Goal: Navigation & Orientation: Find specific page/section

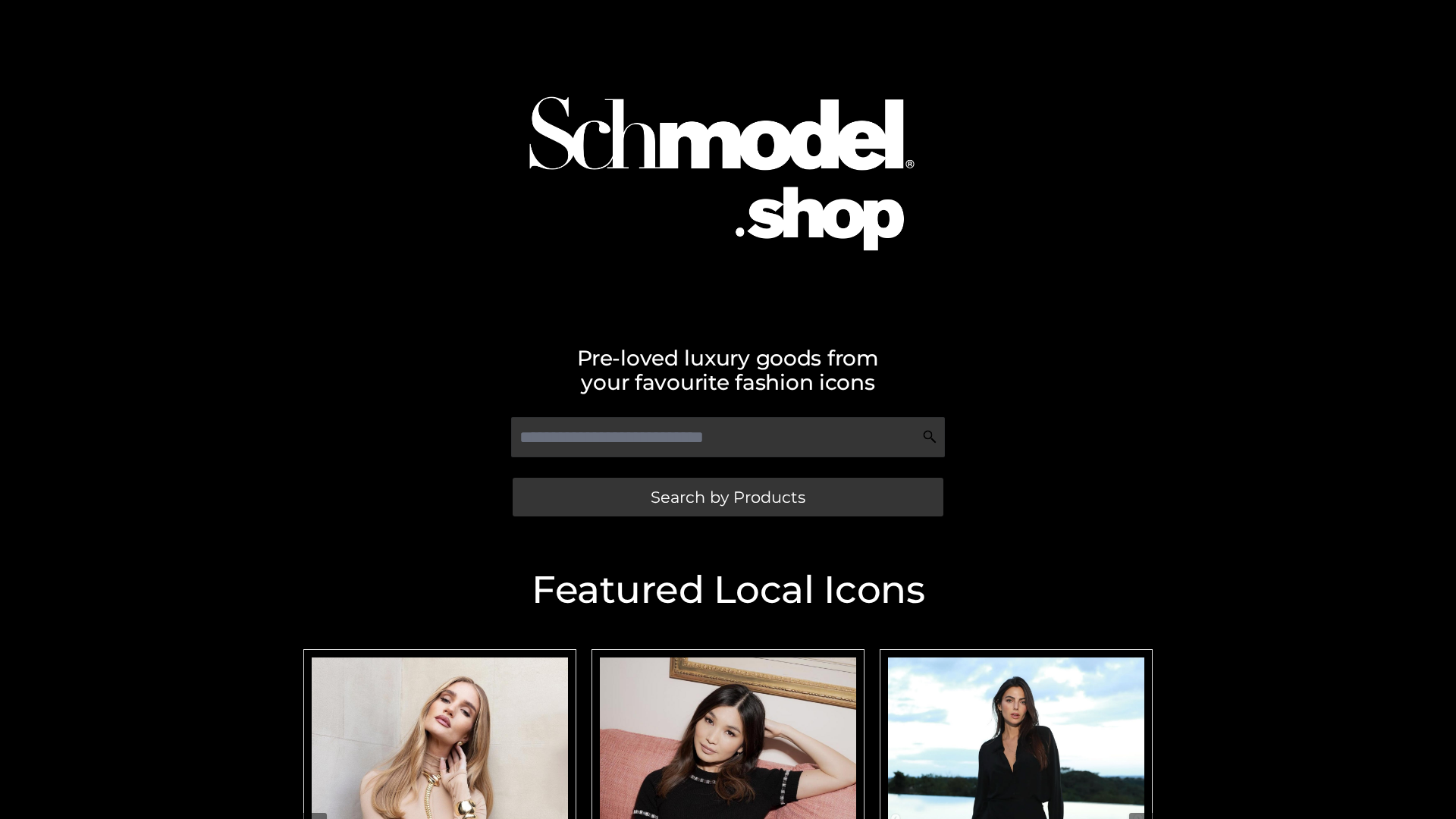
click at [728, 497] on span "Search by Products" at bounding box center [728, 497] width 155 height 16
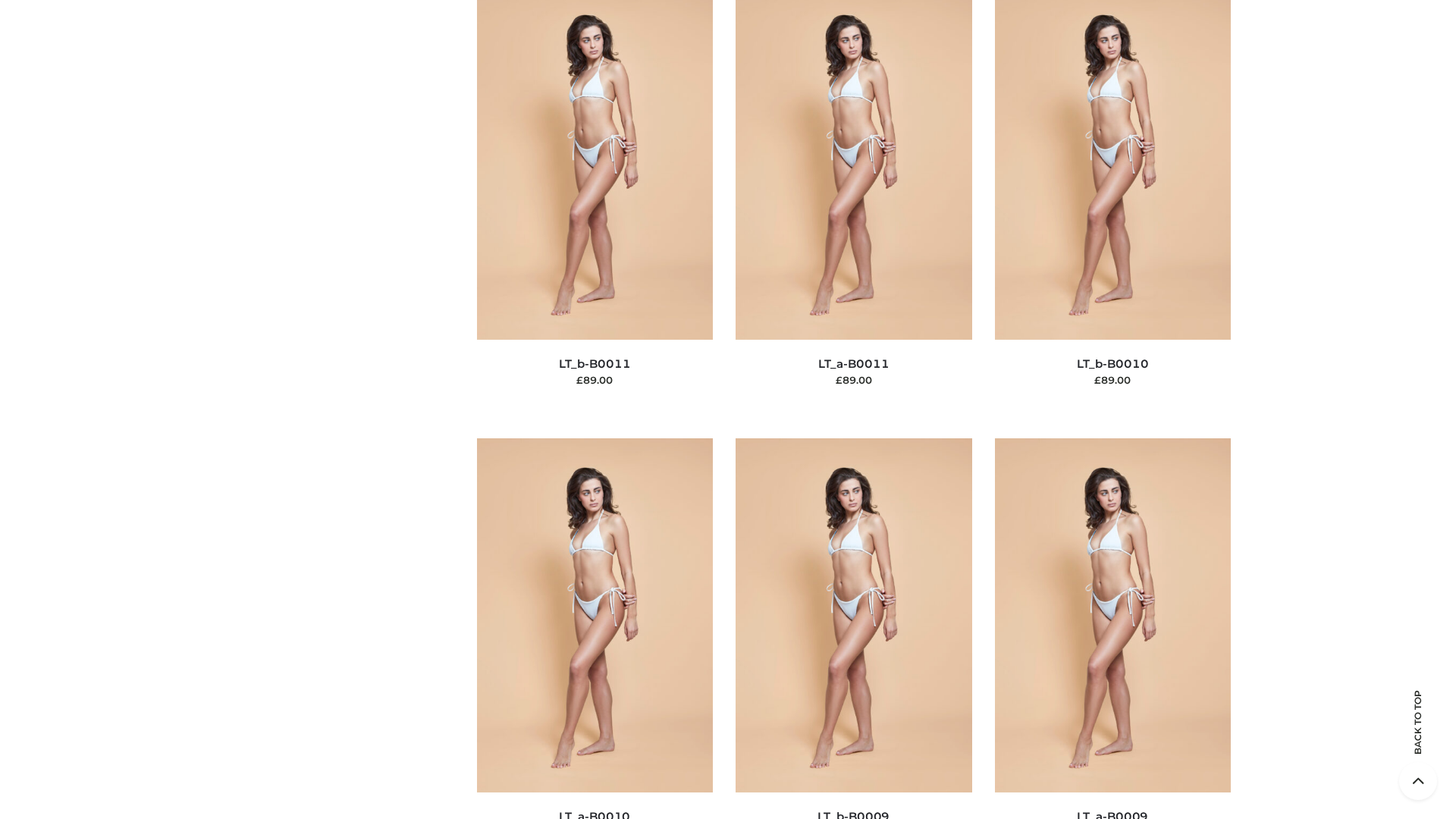
scroll to position [6810, 0]
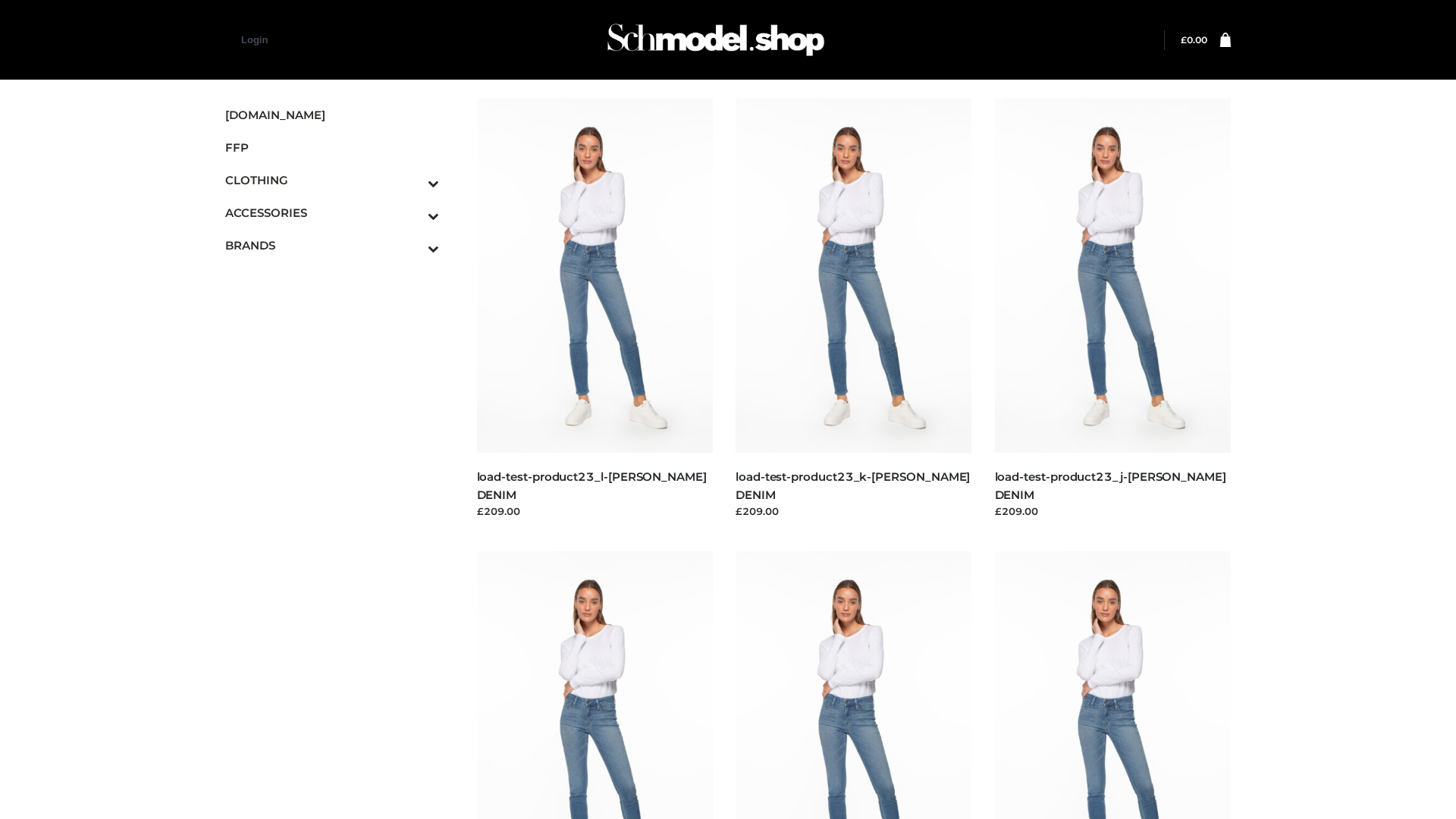
scroll to position [1330, 0]
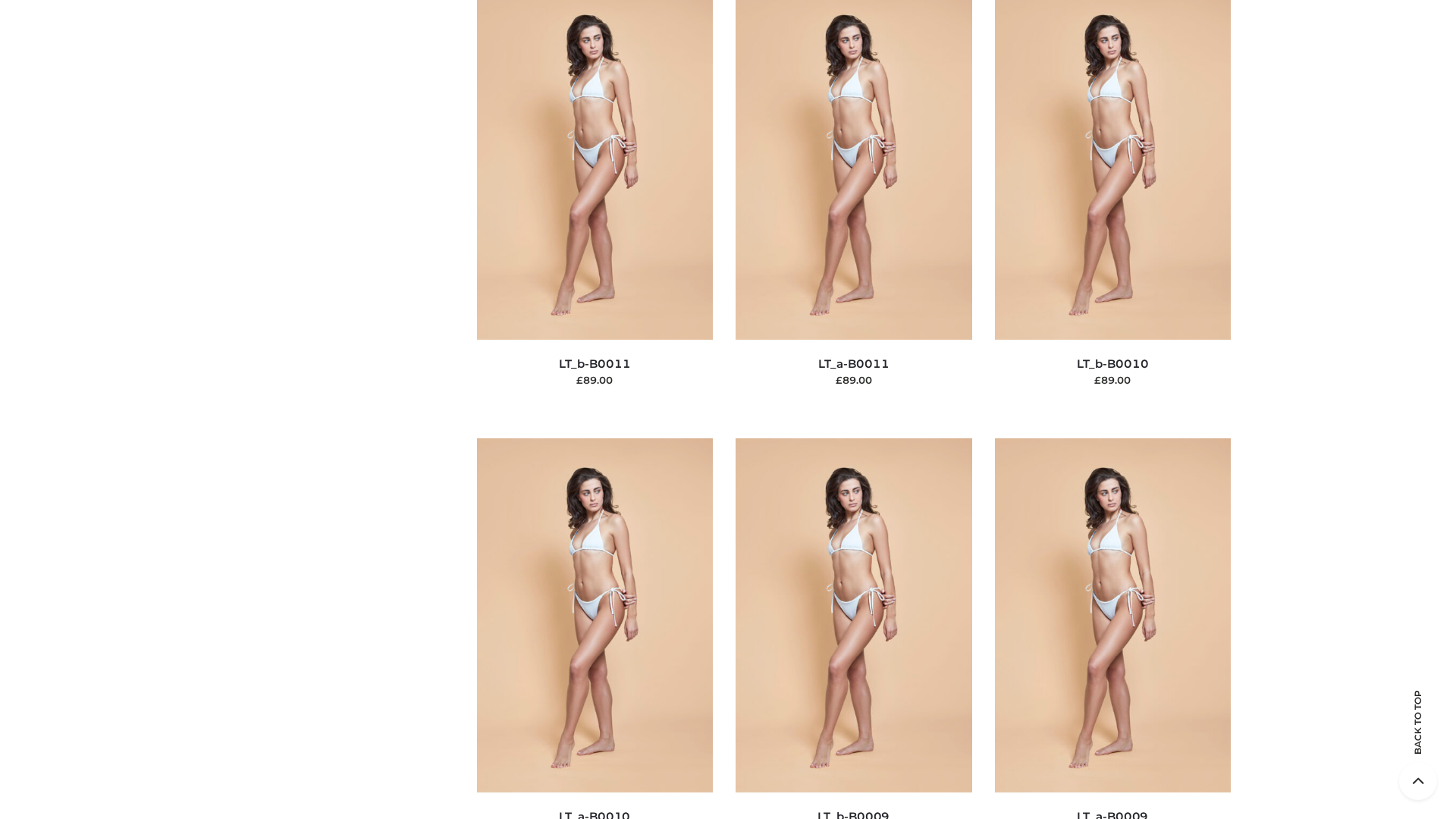
scroll to position [6810, 0]
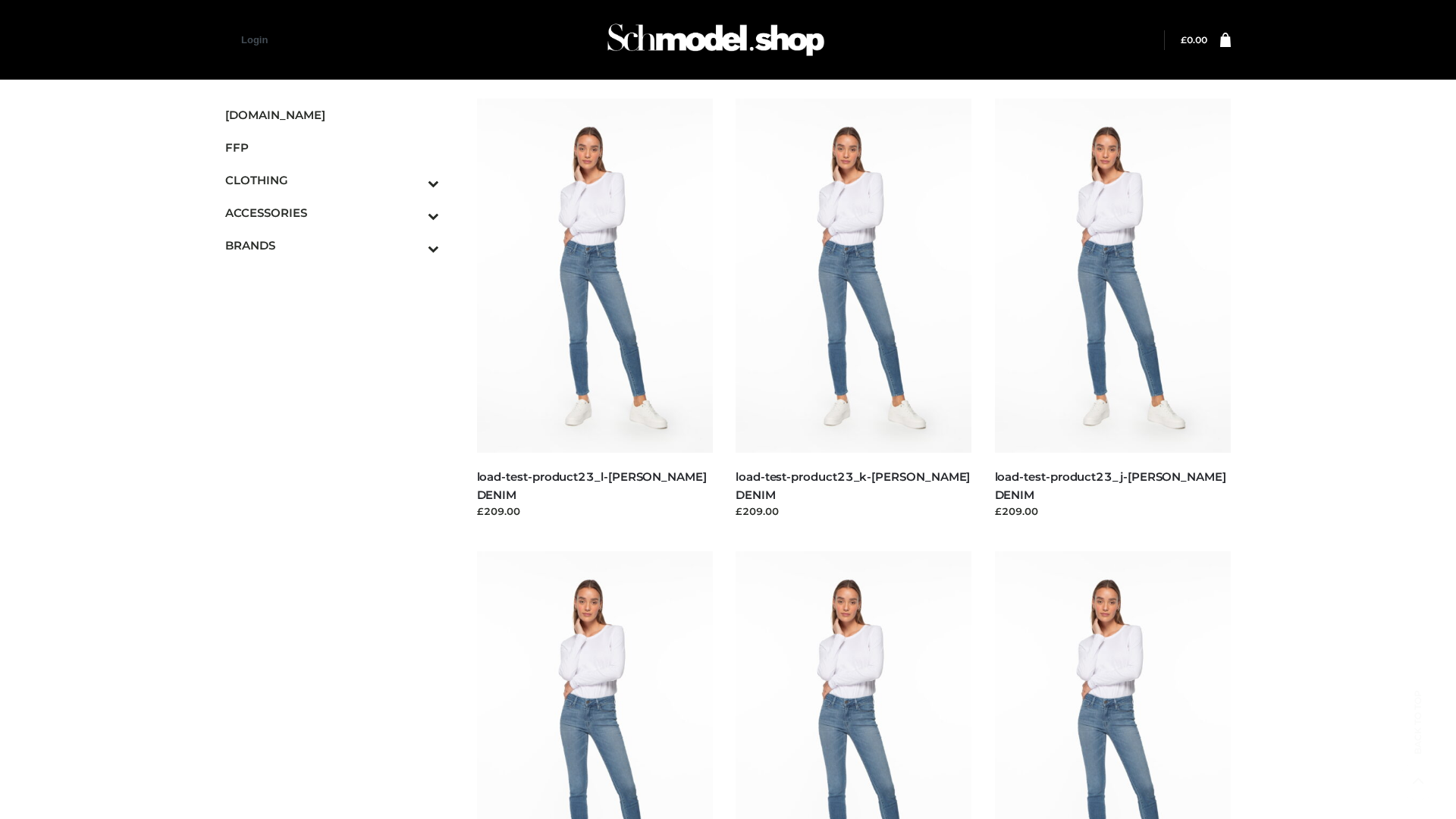
scroll to position [1330, 0]
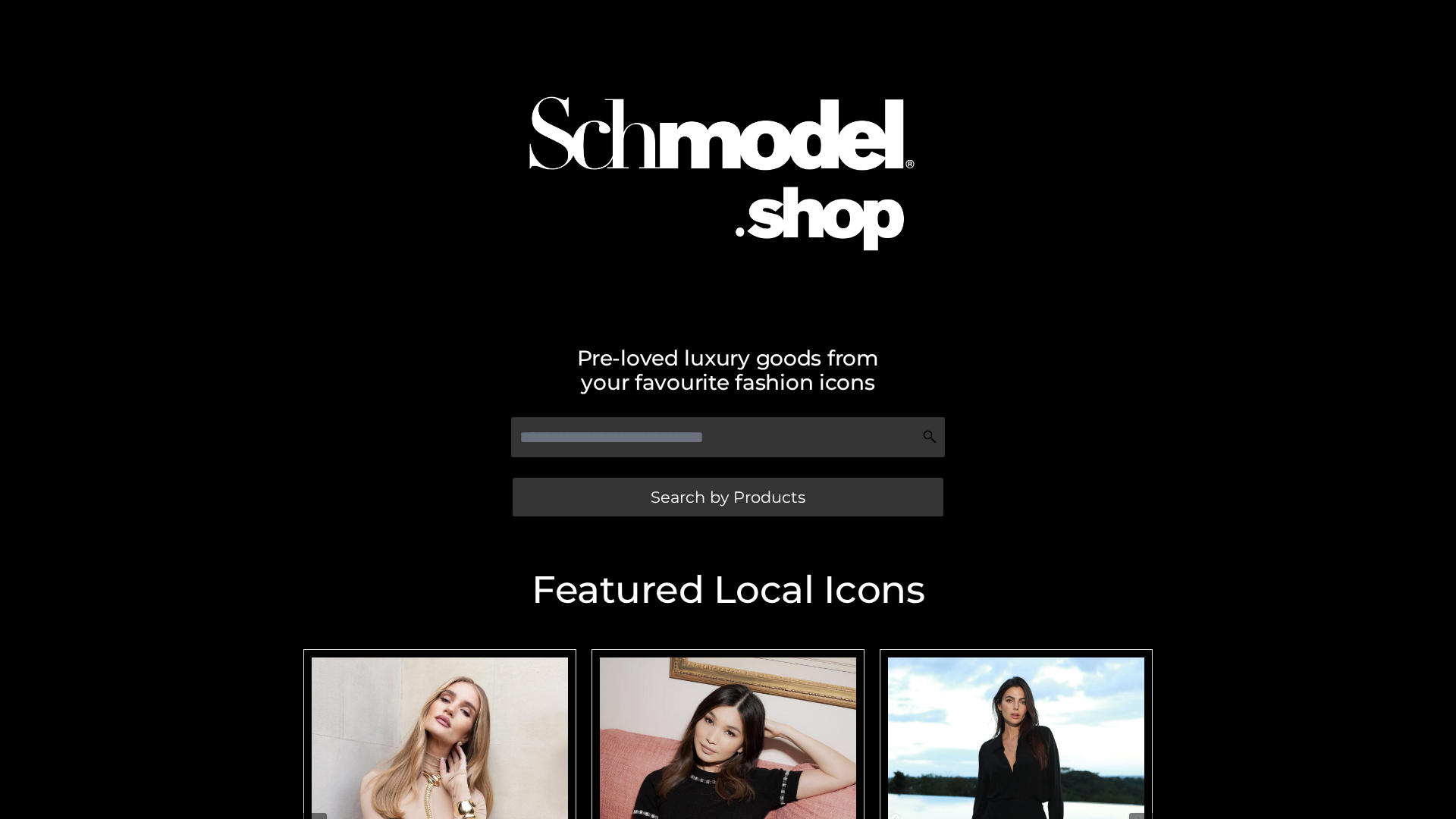
click at [728, 497] on span "Search by Products" at bounding box center [728, 497] width 155 height 16
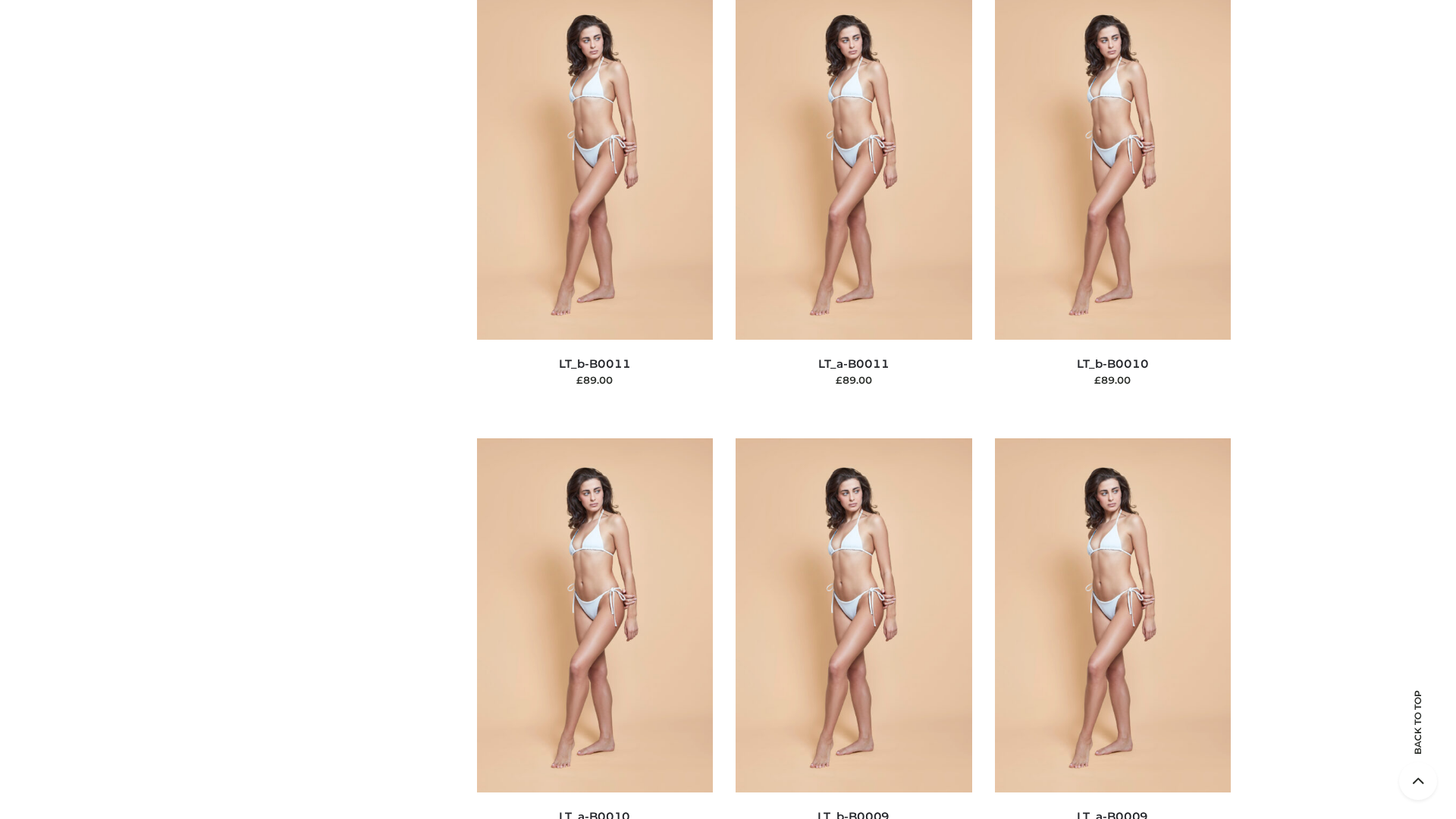
scroll to position [6810, 0]
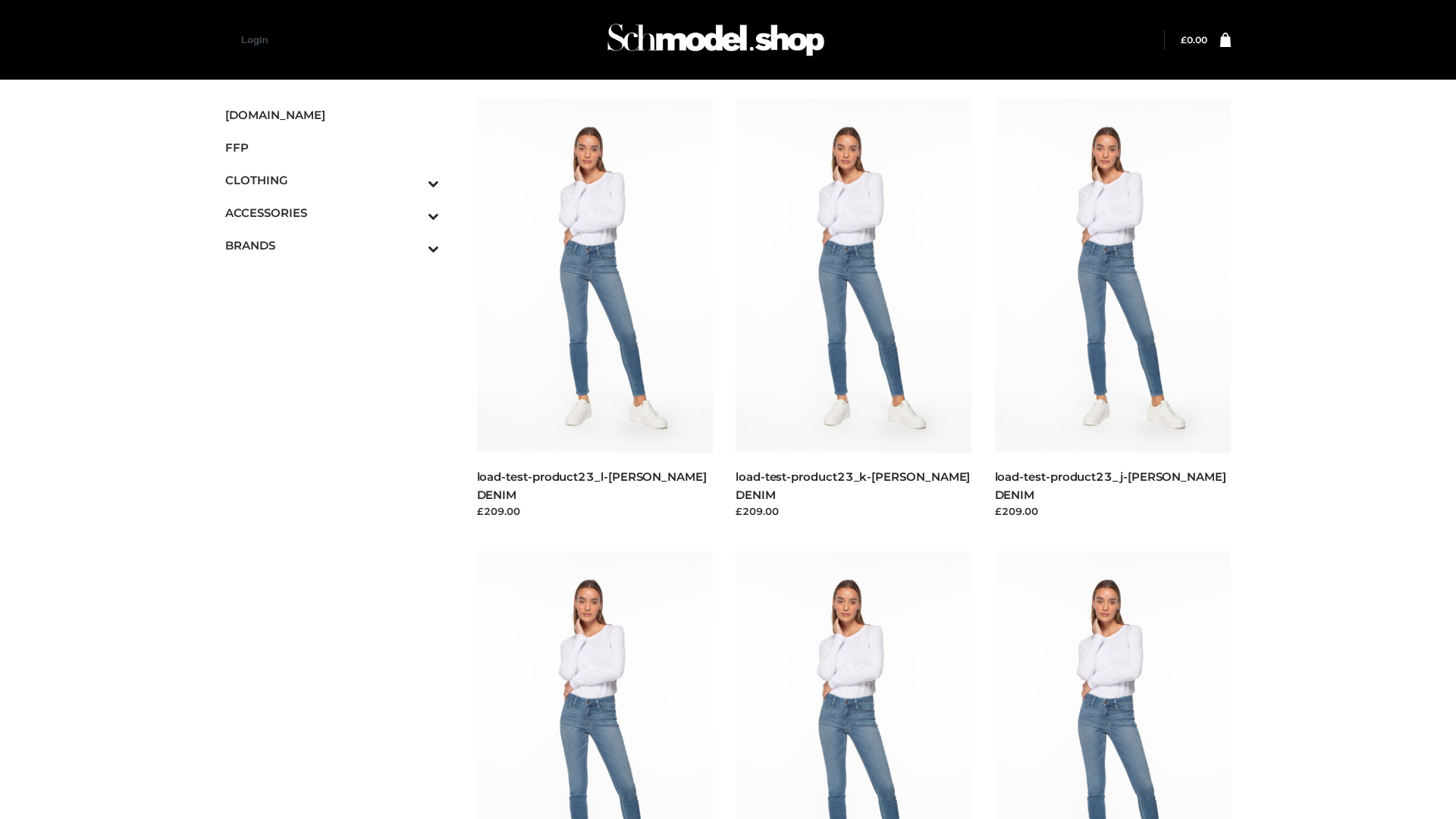
scroll to position [1330, 0]
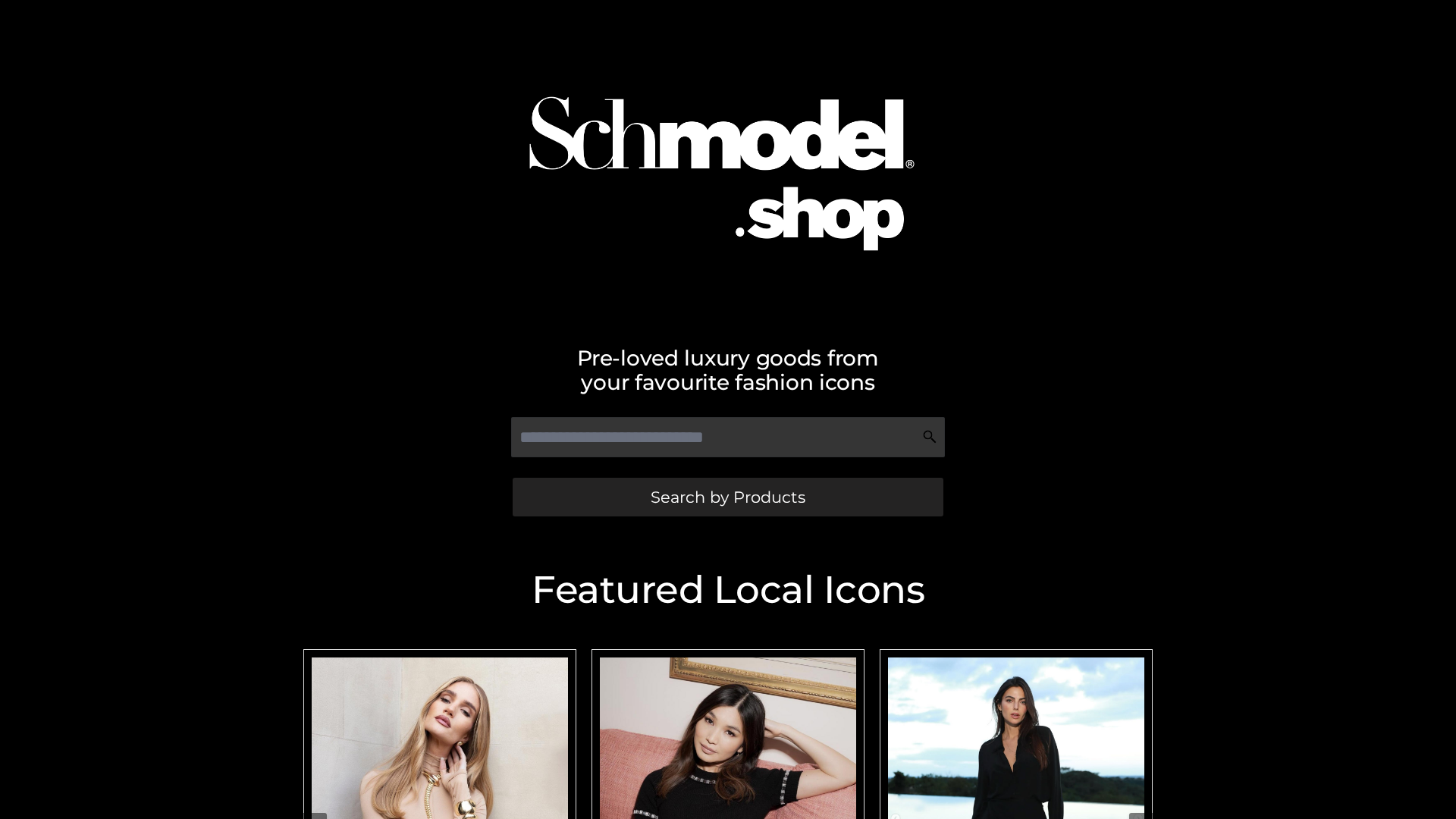
click at [728, 497] on span "Search by Products" at bounding box center [728, 497] width 155 height 16
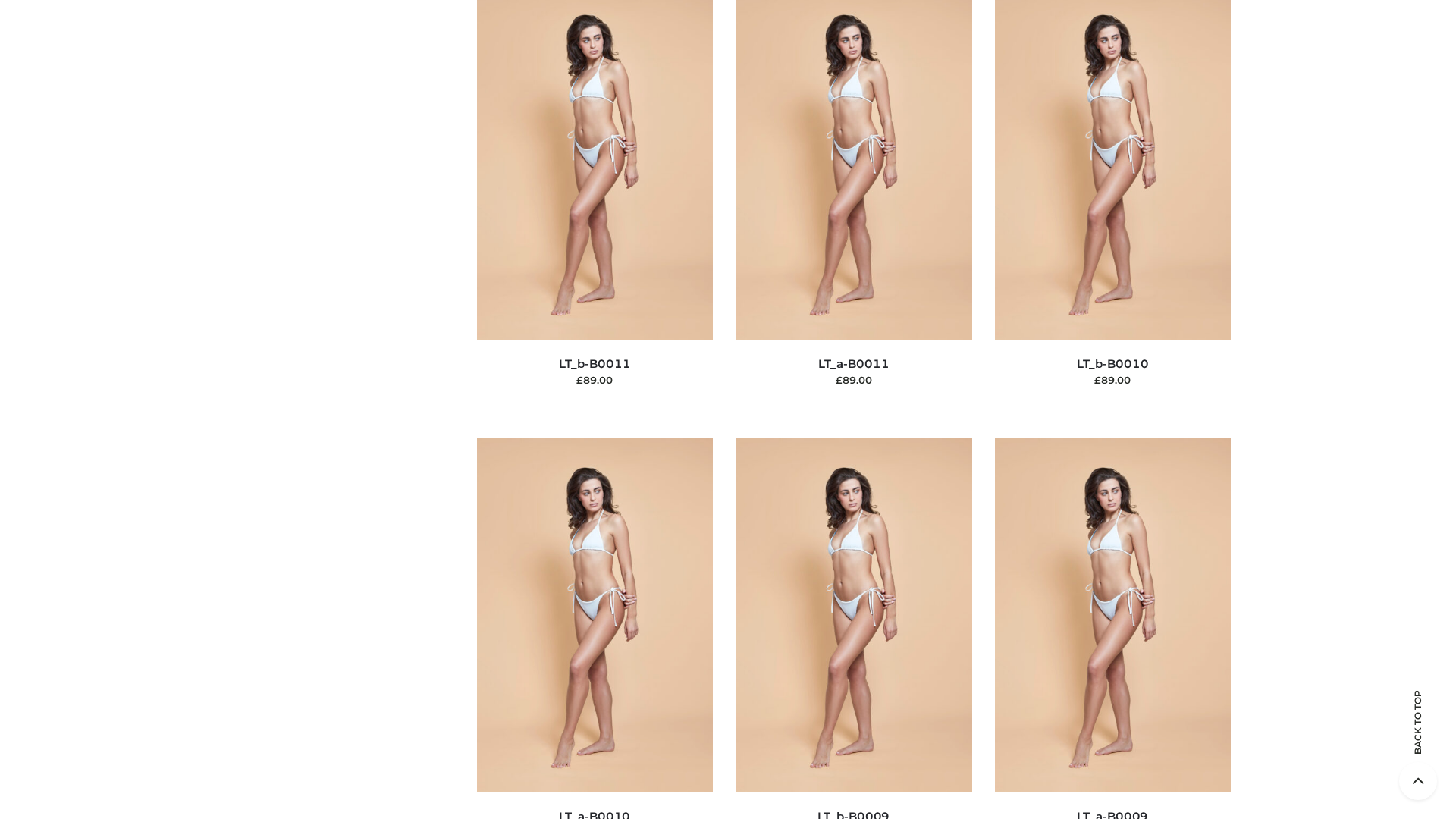
scroll to position [6810, 0]
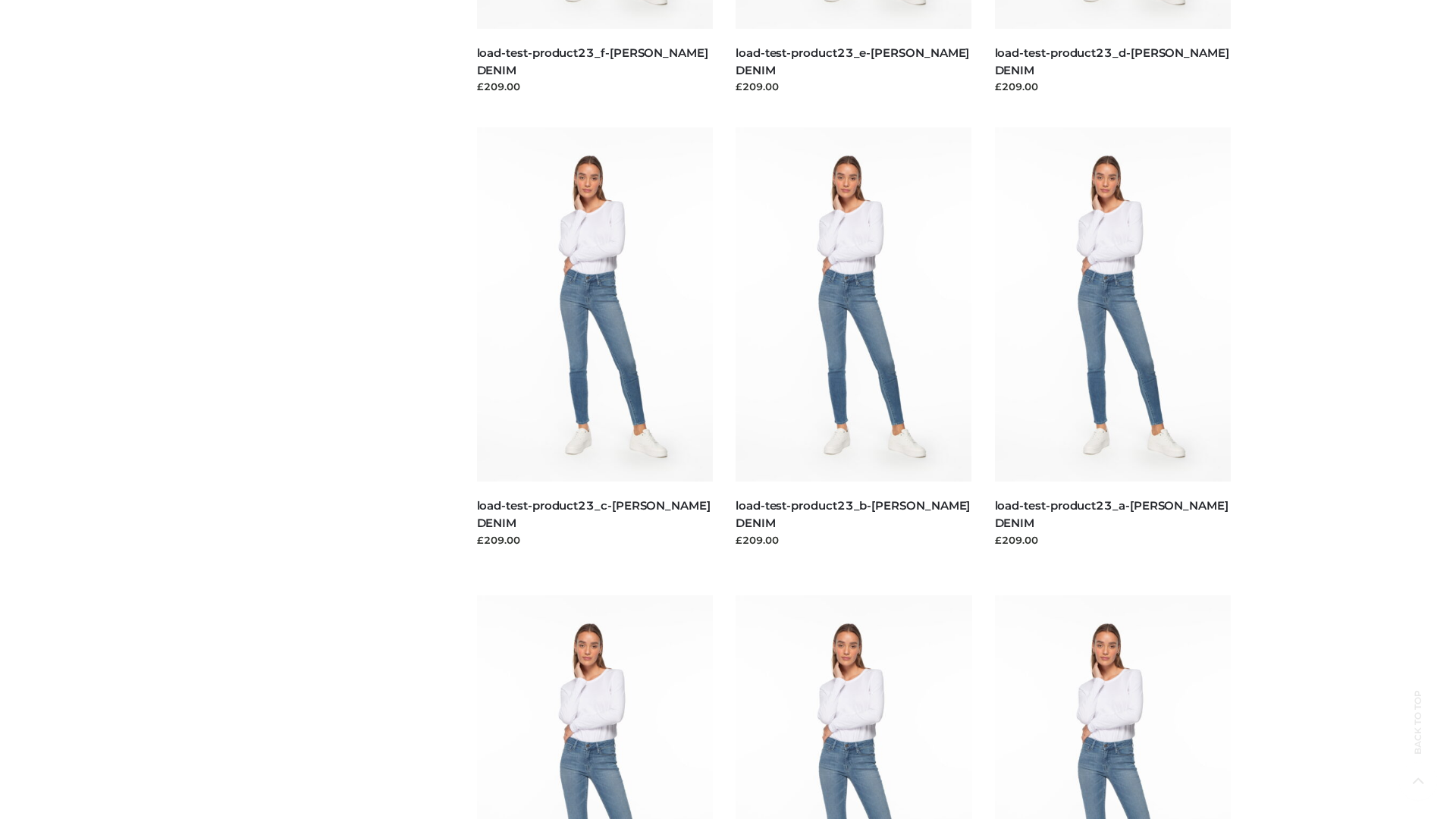
scroll to position [1330, 0]
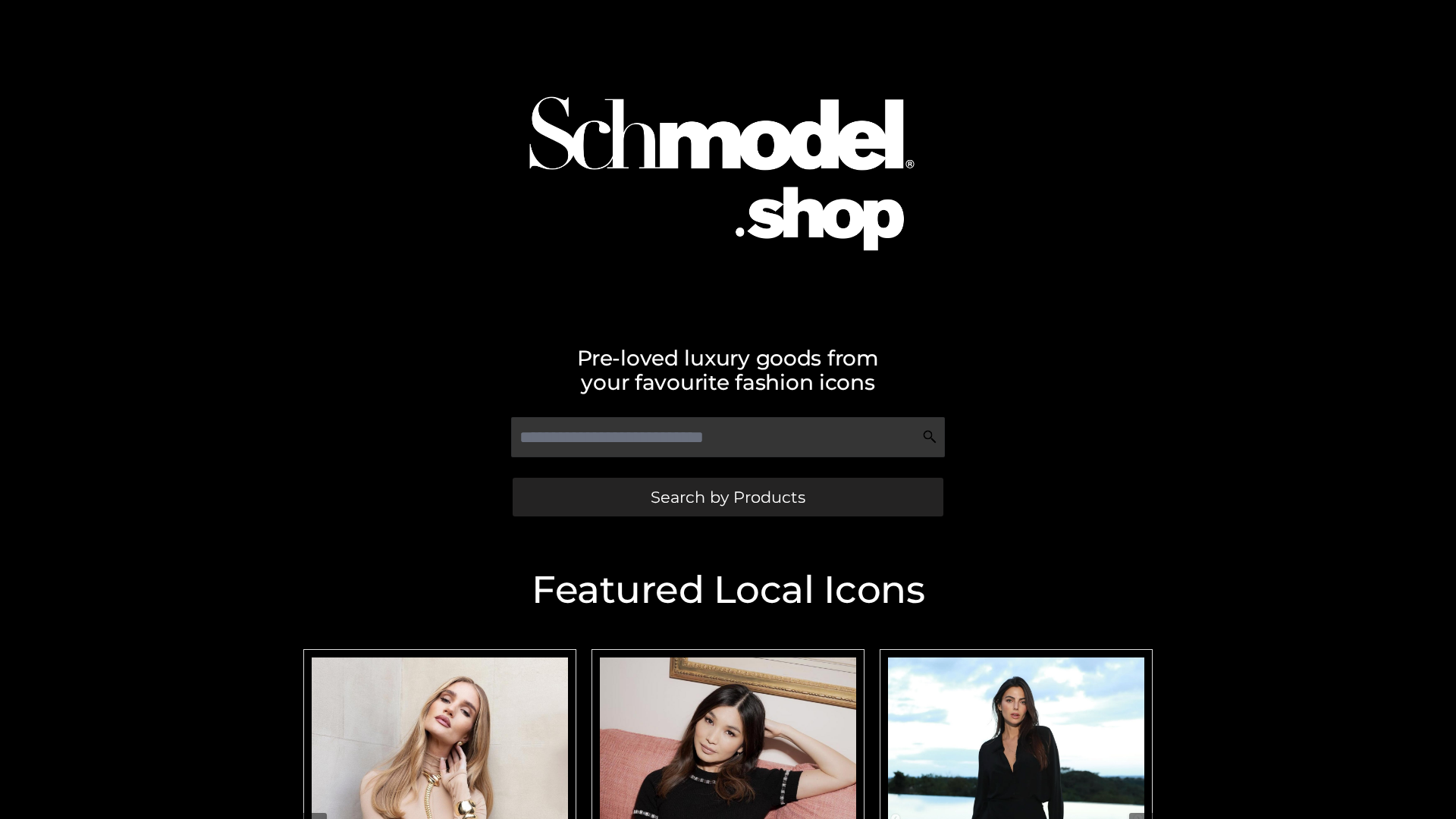
click at [728, 497] on span "Search by Products" at bounding box center [728, 497] width 155 height 16
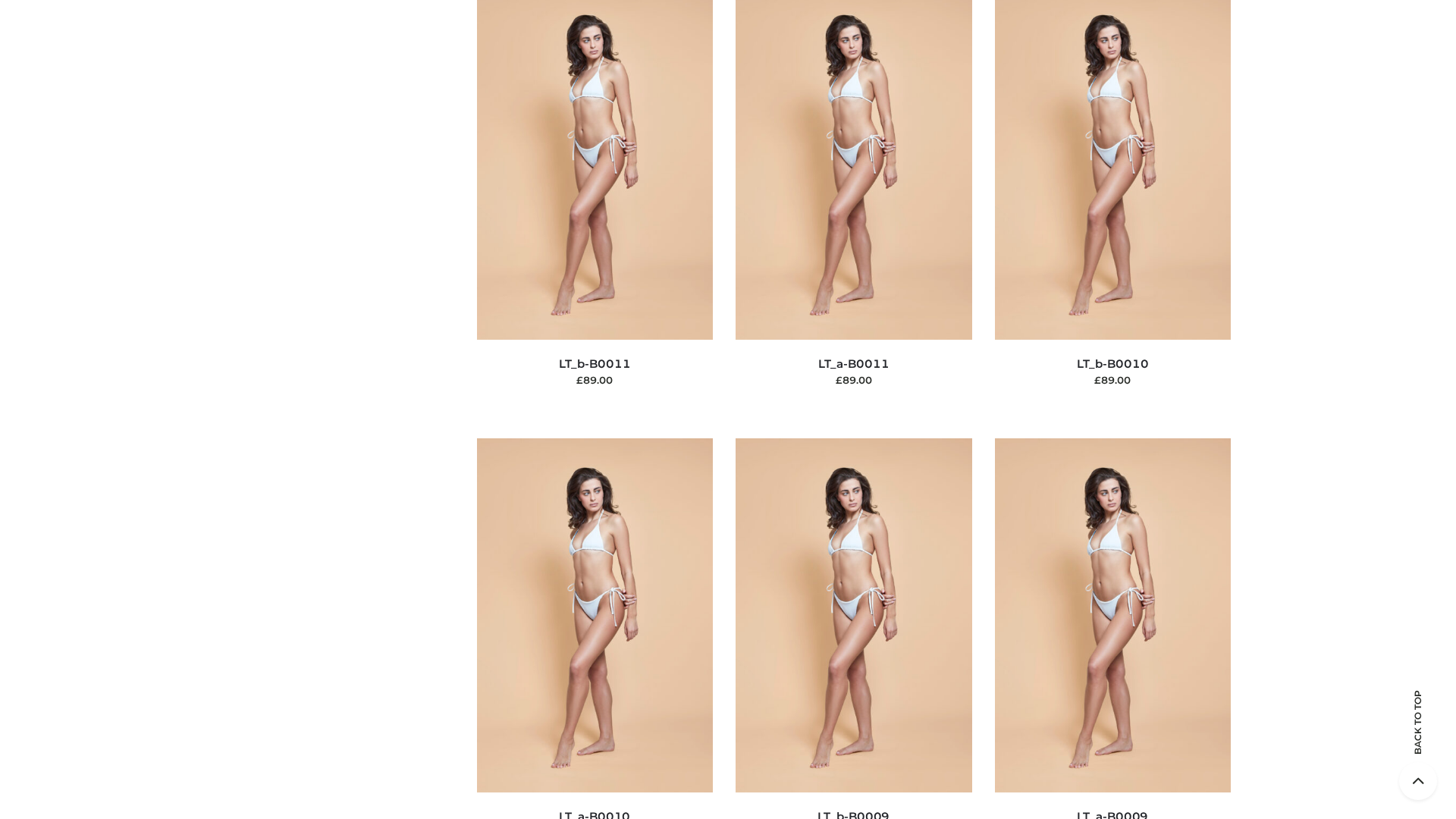
scroll to position [6810, 0]
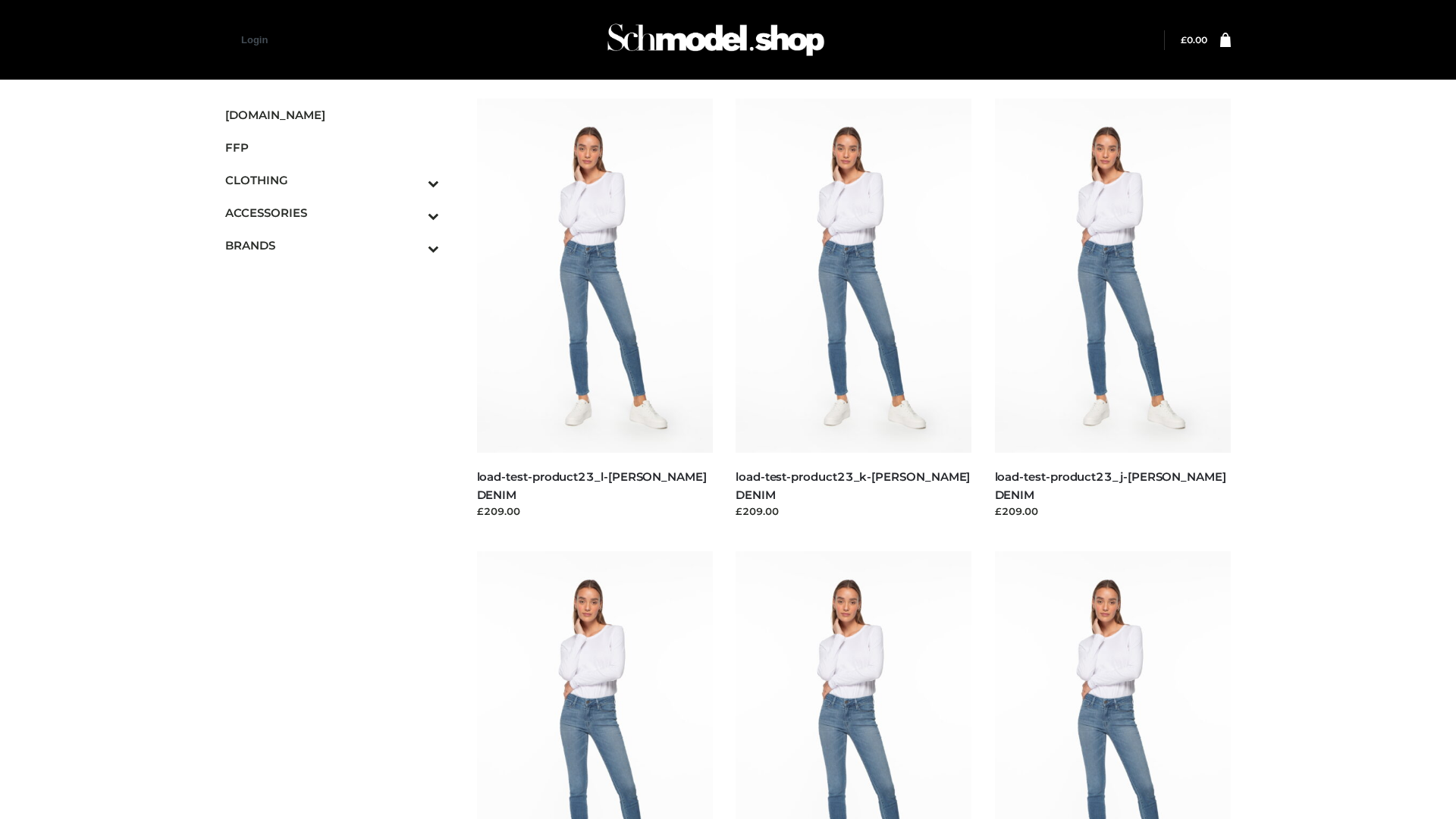
scroll to position [1330, 0]
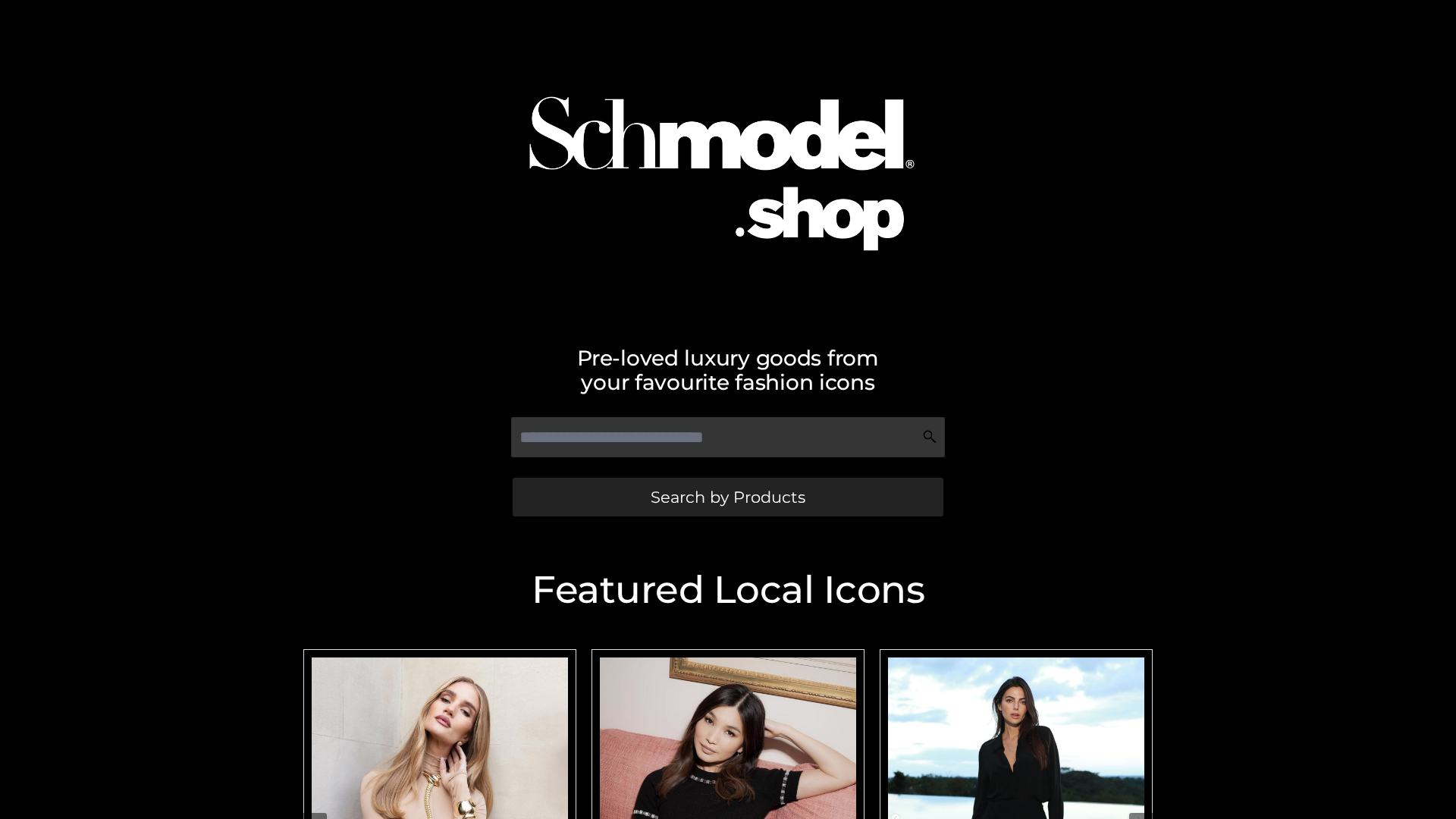
click at [728, 497] on span "Search by Products" at bounding box center [728, 497] width 155 height 16
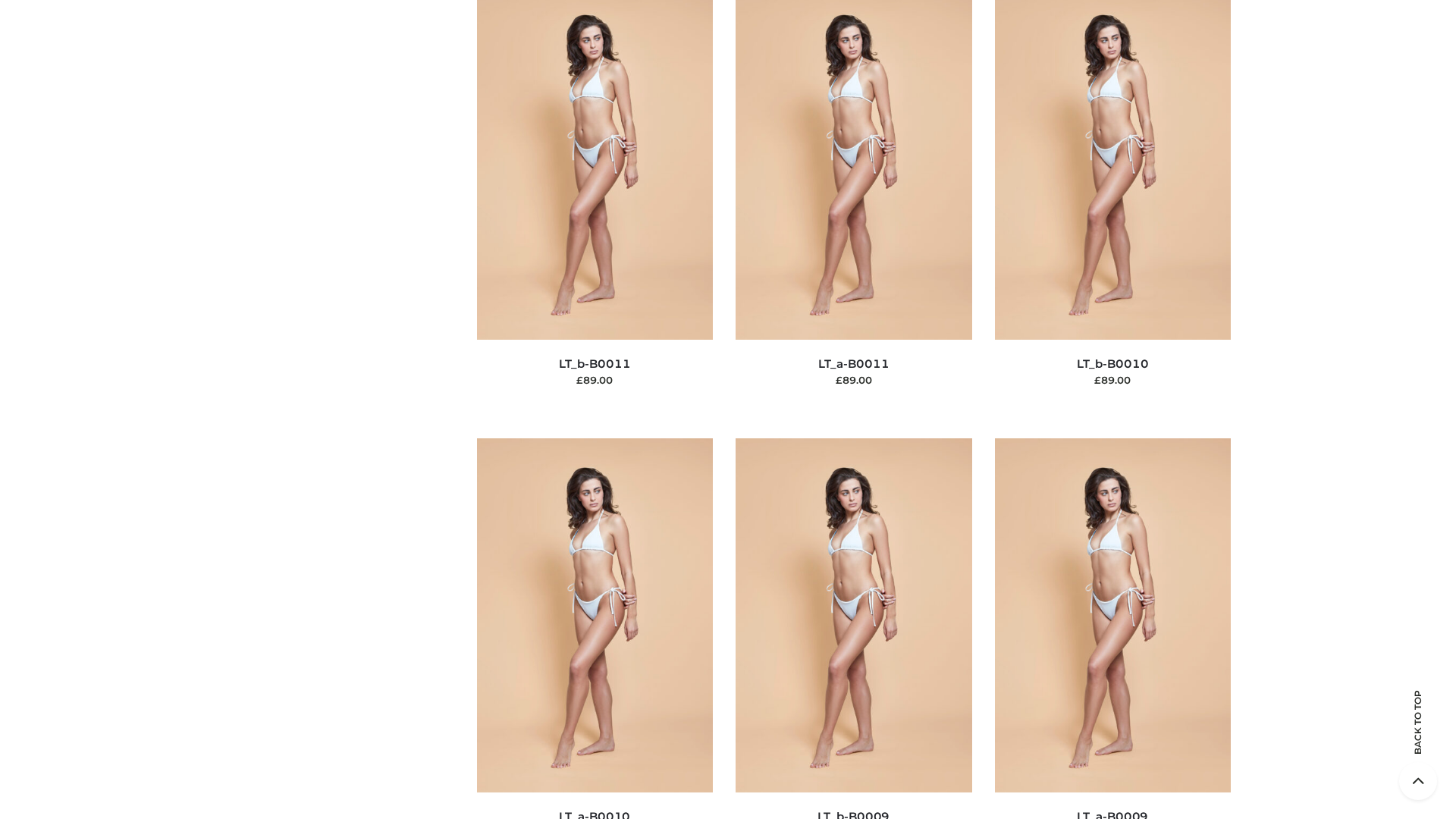
scroll to position [6810, 0]
